Goal: Information Seeking & Learning: Learn about a topic

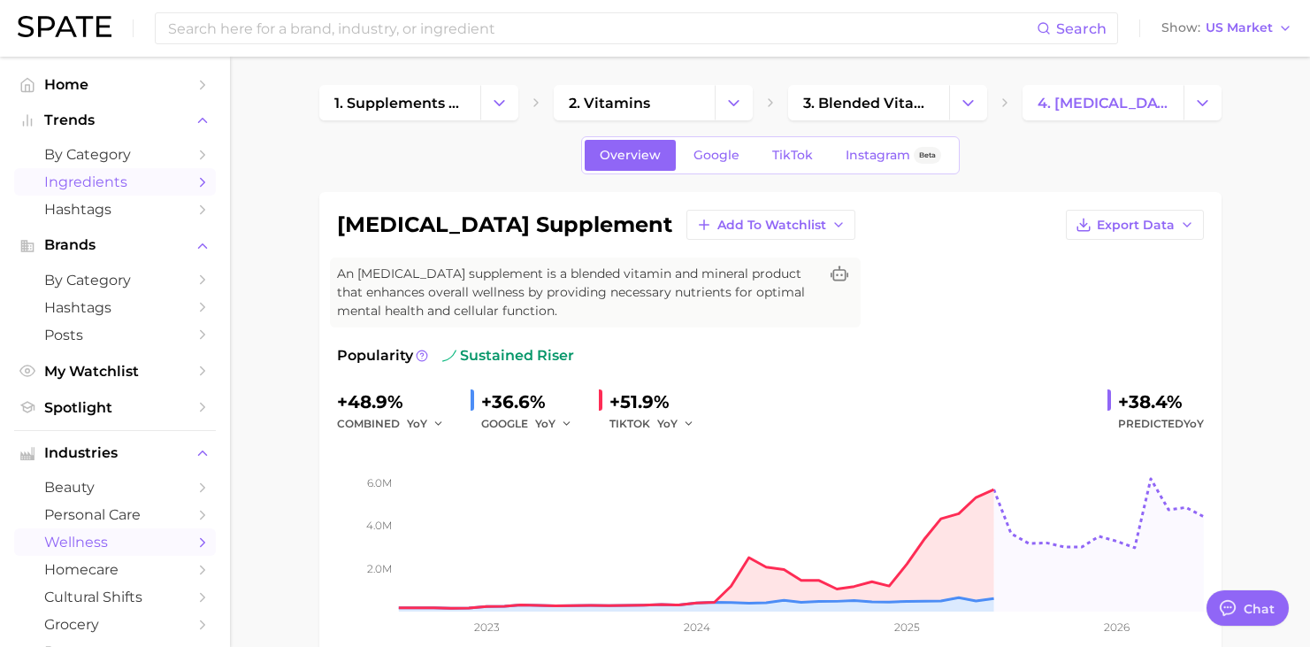
click at [123, 187] on span "Ingredients" at bounding box center [115, 181] width 142 height 17
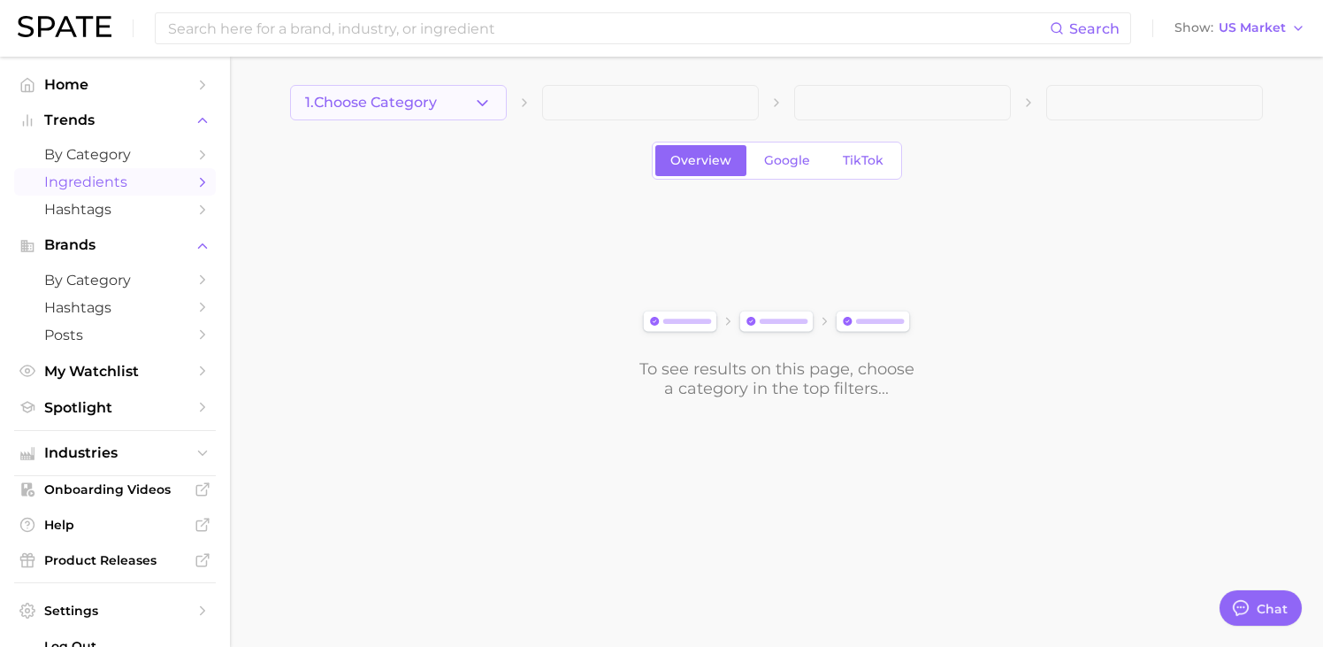
click at [471, 100] on button "1. Choose Category" at bounding box center [398, 102] width 217 height 35
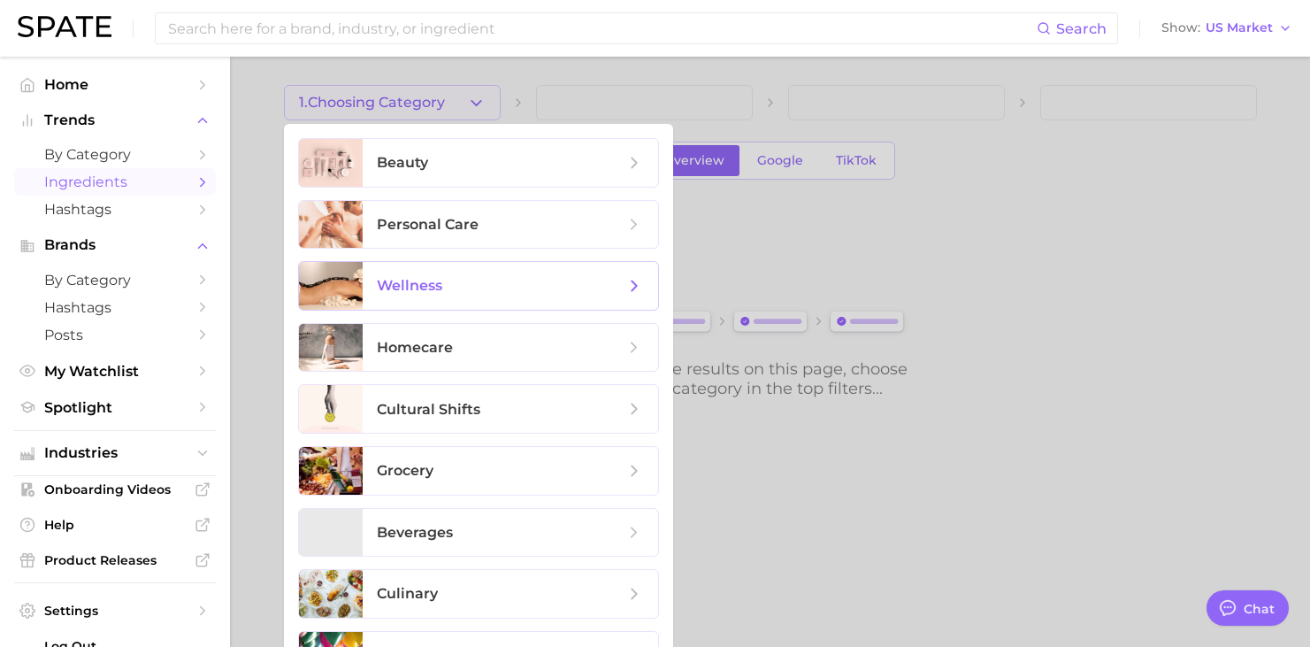
click at [453, 281] on span "wellness" at bounding box center [501, 285] width 248 height 19
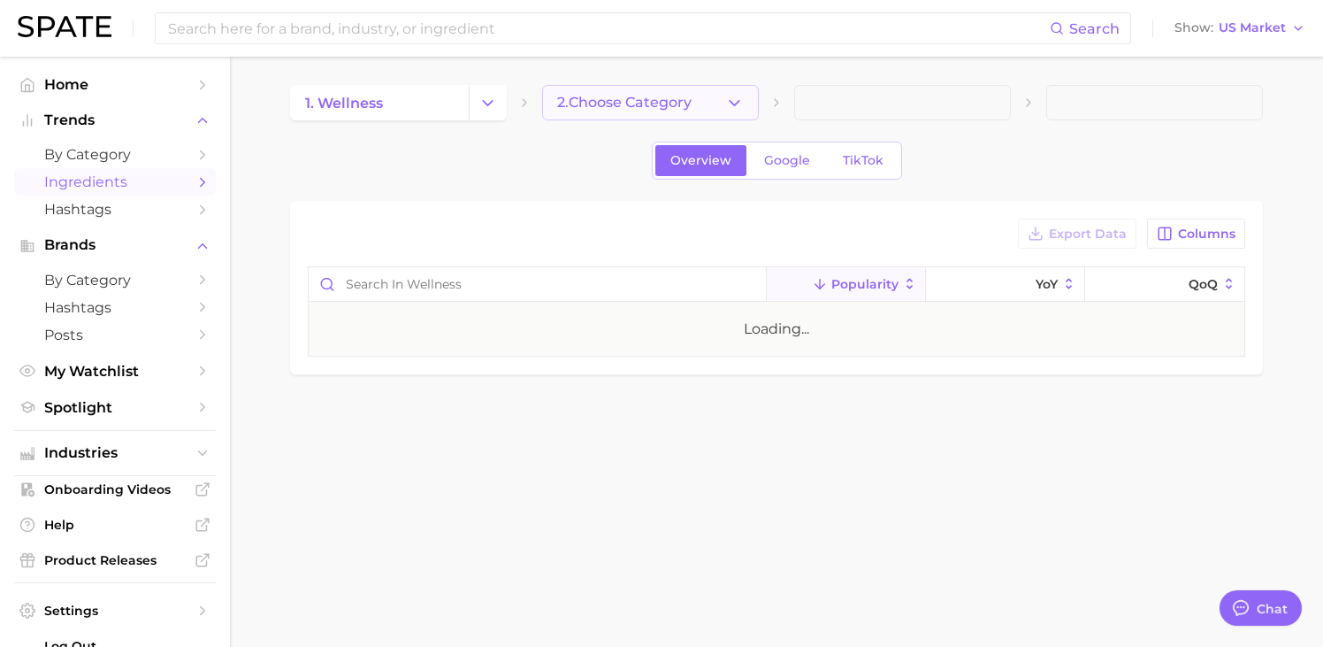
click at [654, 97] on span "2. Choose Category" at bounding box center [624, 103] width 134 height 16
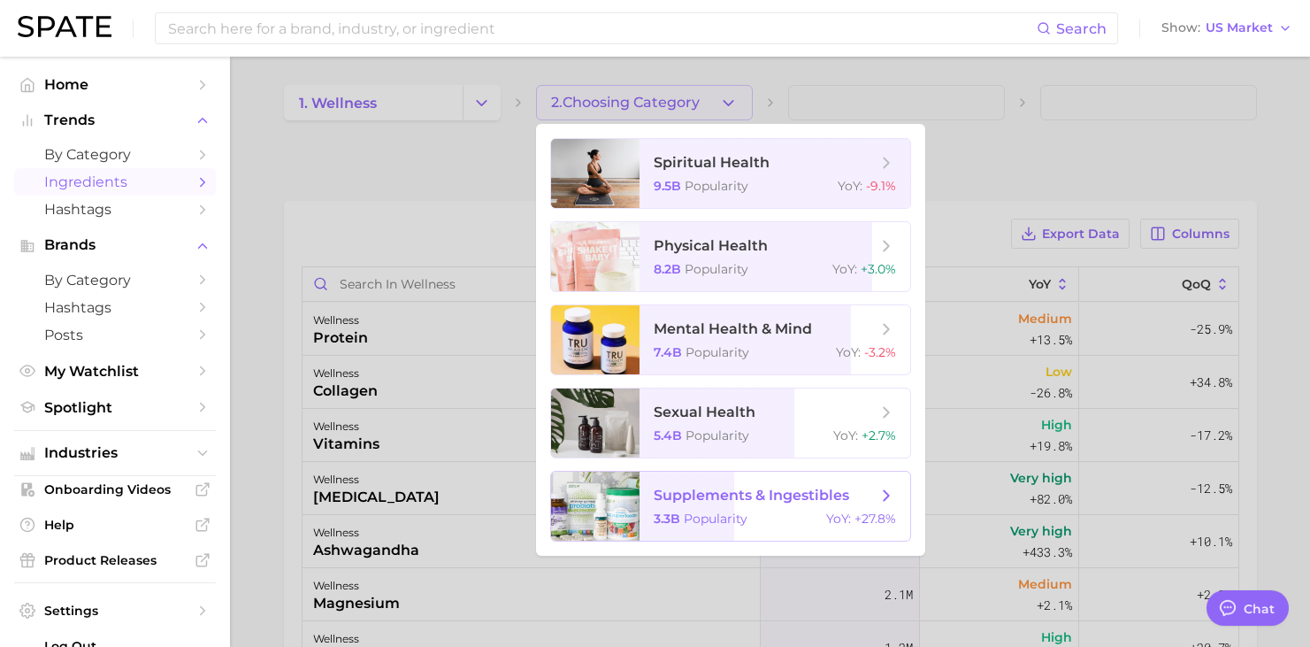
click at [728, 506] on span "supplements & ingestibles 3.3b Popularity YoY : +27.8%" at bounding box center [774, 505] width 271 height 69
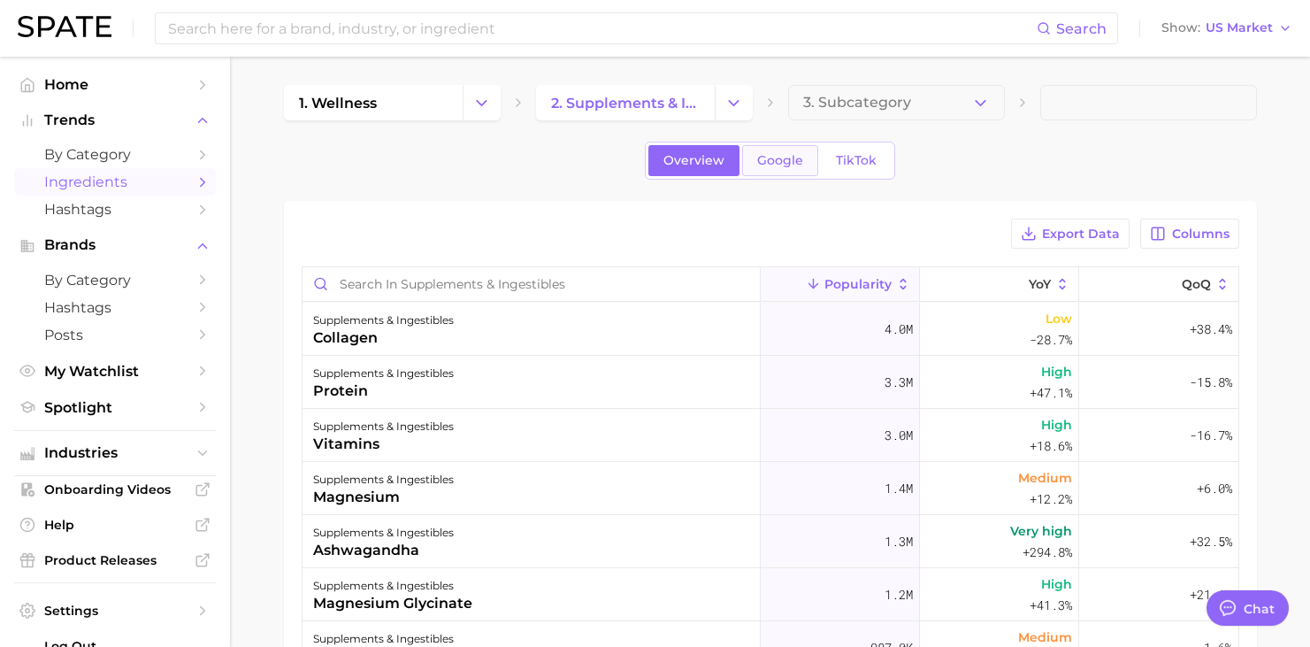
click at [766, 162] on span "Google" at bounding box center [780, 160] width 46 height 15
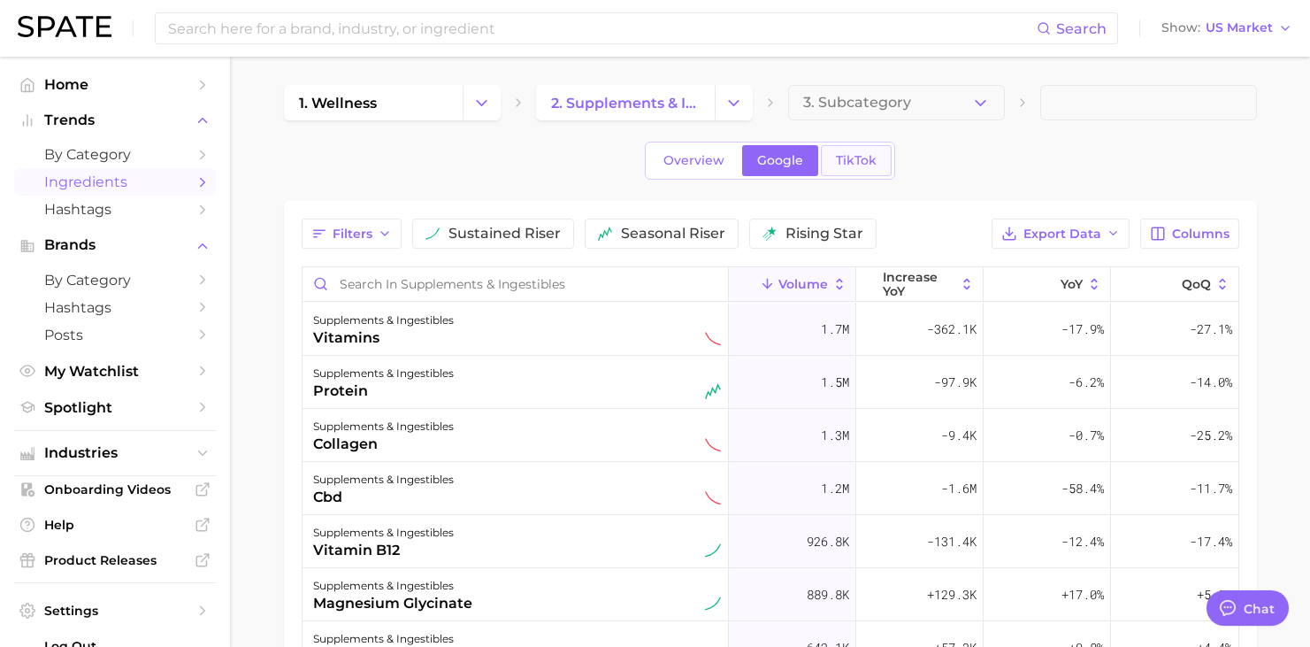
click at [836, 155] on span "TikTok" at bounding box center [856, 160] width 41 height 15
click at [697, 157] on span "Overview" at bounding box center [693, 160] width 61 height 15
